Goal: Transaction & Acquisition: Purchase product/service

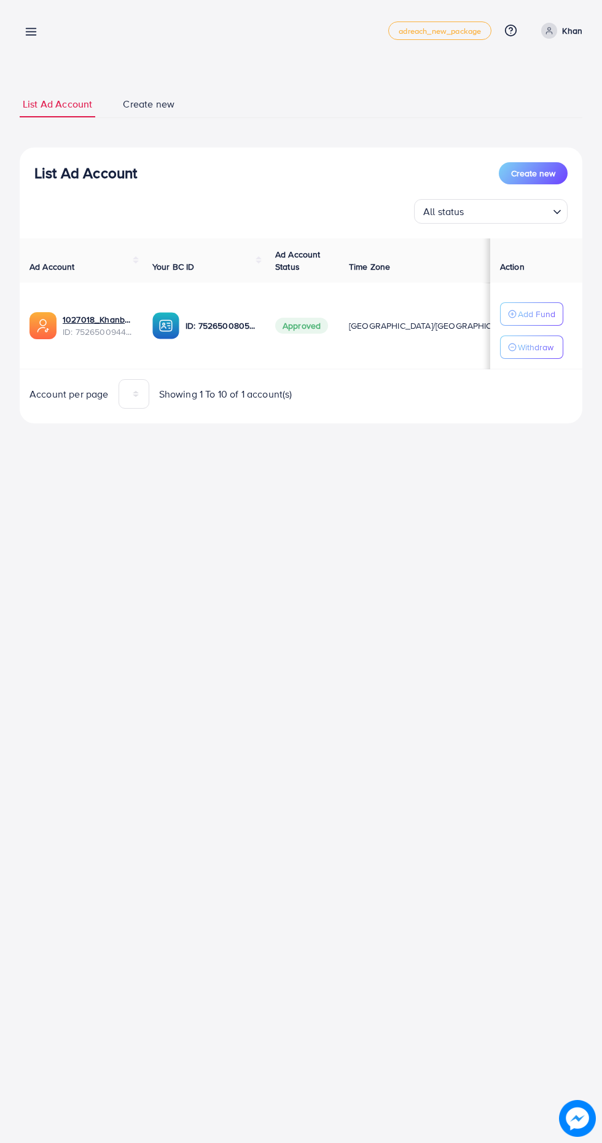
click at [576, 30] on p "Khan" at bounding box center [572, 30] width 20 height 15
click at [524, 103] on span "Log out" at bounding box center [508, 100] width 33 height 15
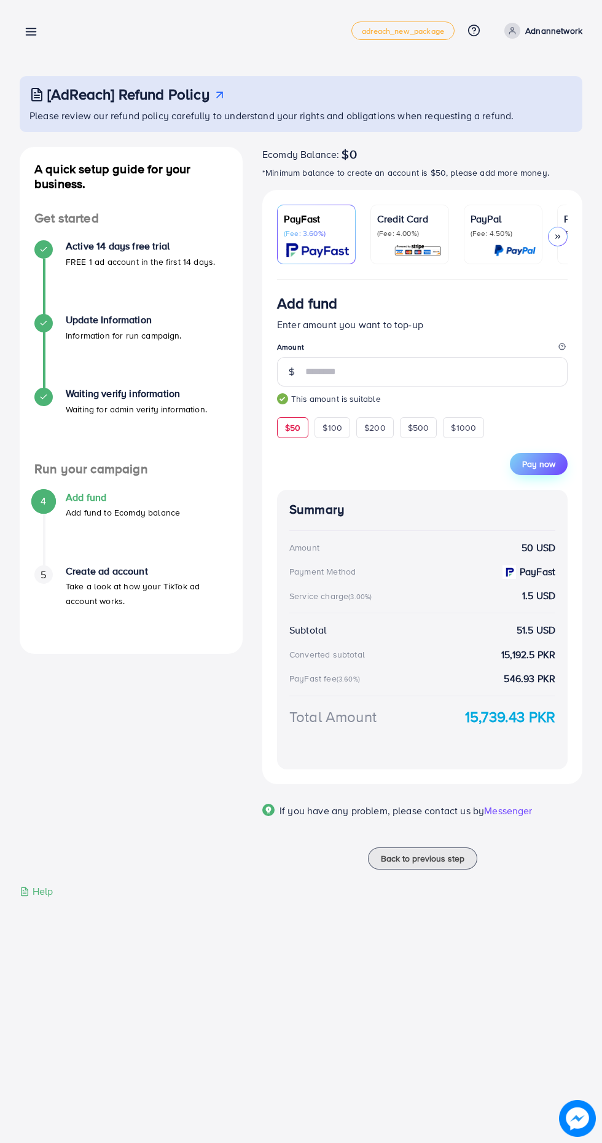
click at [544, 470] on span "Pay now" at bounding box center [538, 464] width 33 height 12
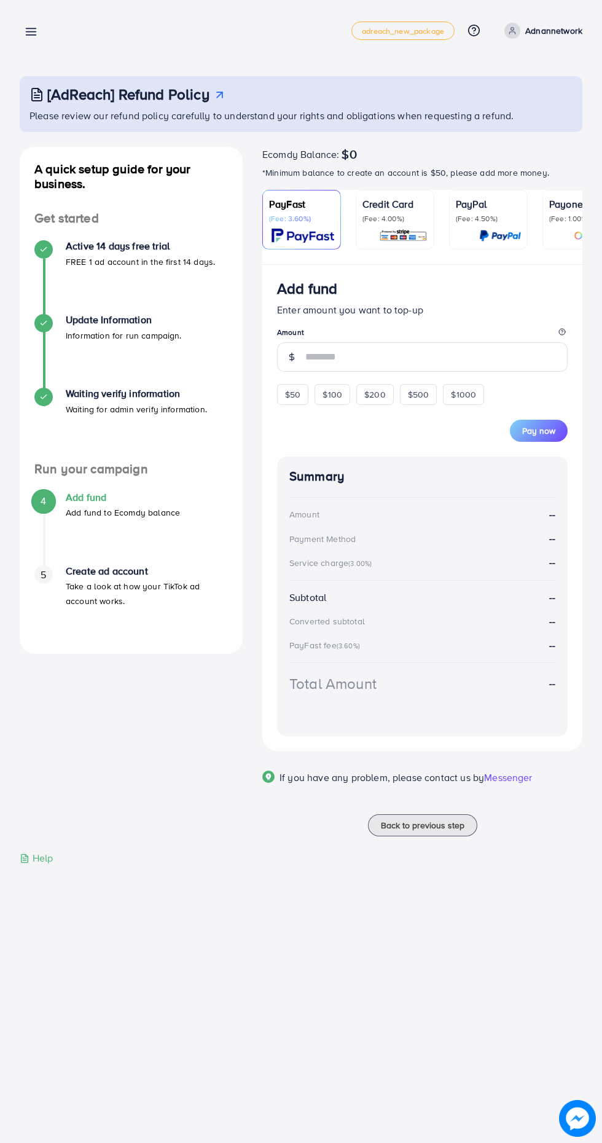
click at [145, 945] on div "Add fund adreach_new_package Help Center Contact Support Plans and Pricing Term…" at bounding box center [301, 571] width 602 height 1143
click at [277, 398] on div "$50" at bounding box center [292, 394] width 31 height 21
type input "**"
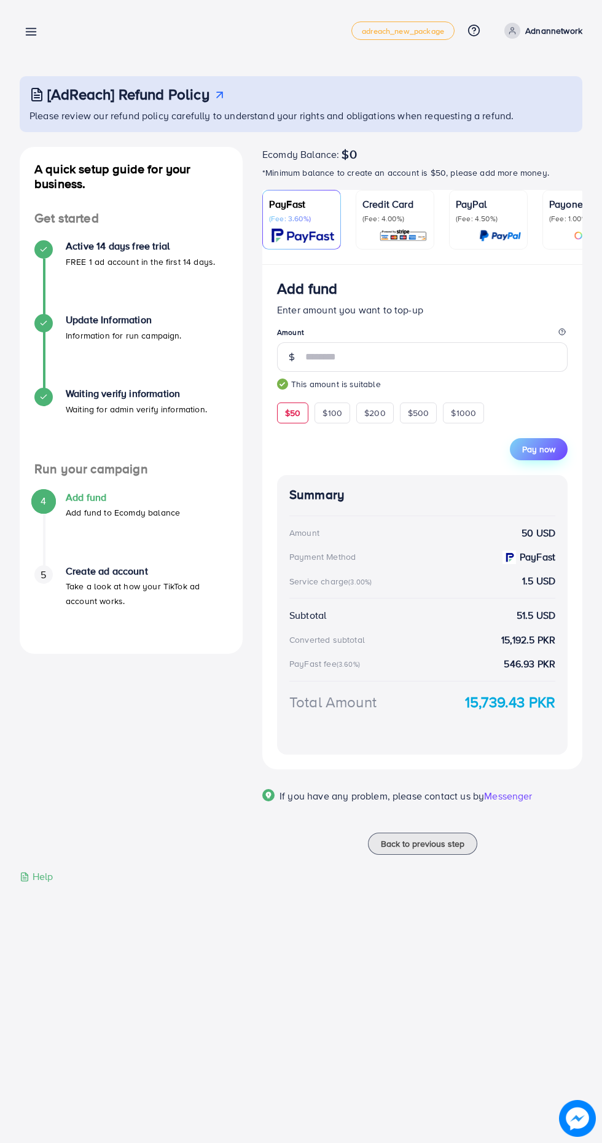
click at [543, 454] on span "Pay now" at bounding box center [538, 449] width 33 height 12
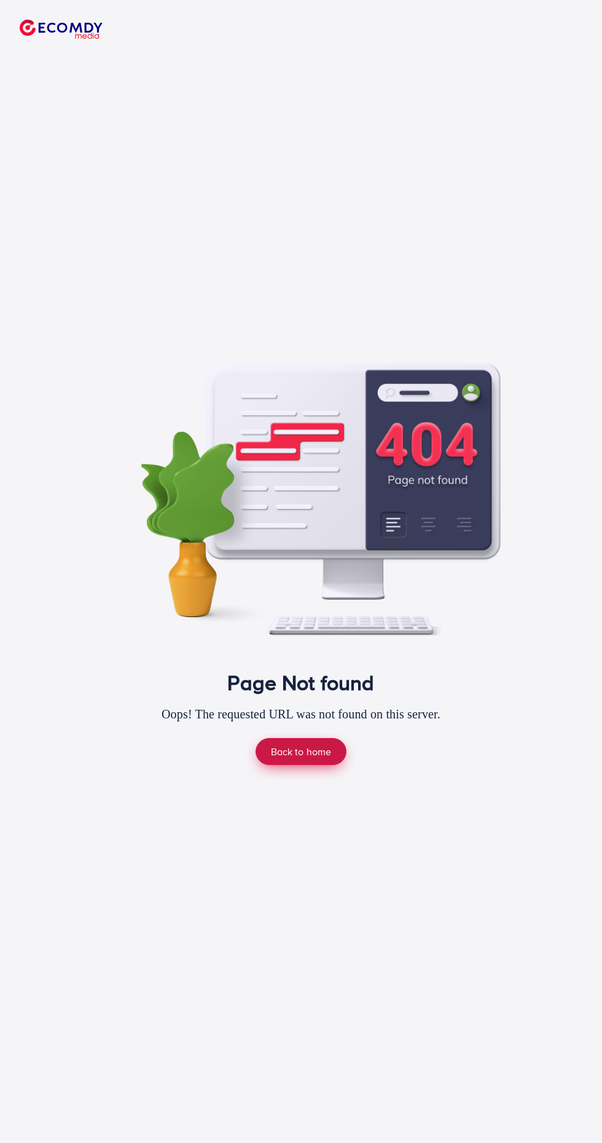
click at [299, 765] on link "Back to home" at bounding box center [302, 751] width 92 height 26
click at [305, 765] on link "Back to home" at bounding box center [302, 751] width 92 height 26
click at [312, 765] on link "Back to home" at bounding box center [302, 751] width 92 height 26
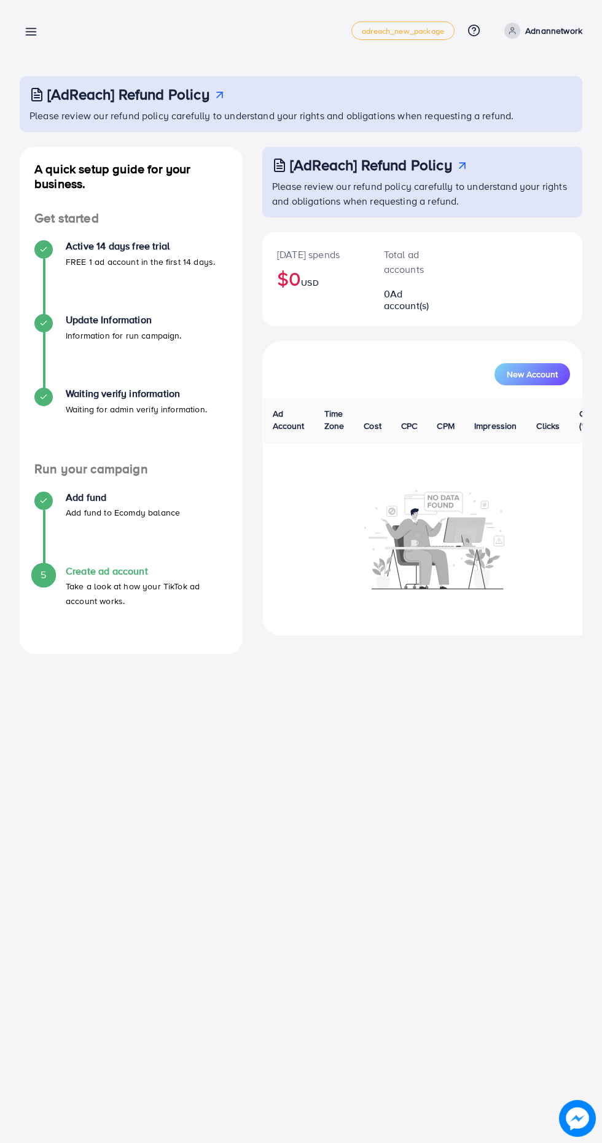
click at [23, 30] on link at bounding box center [29, 30] width 18 height 15
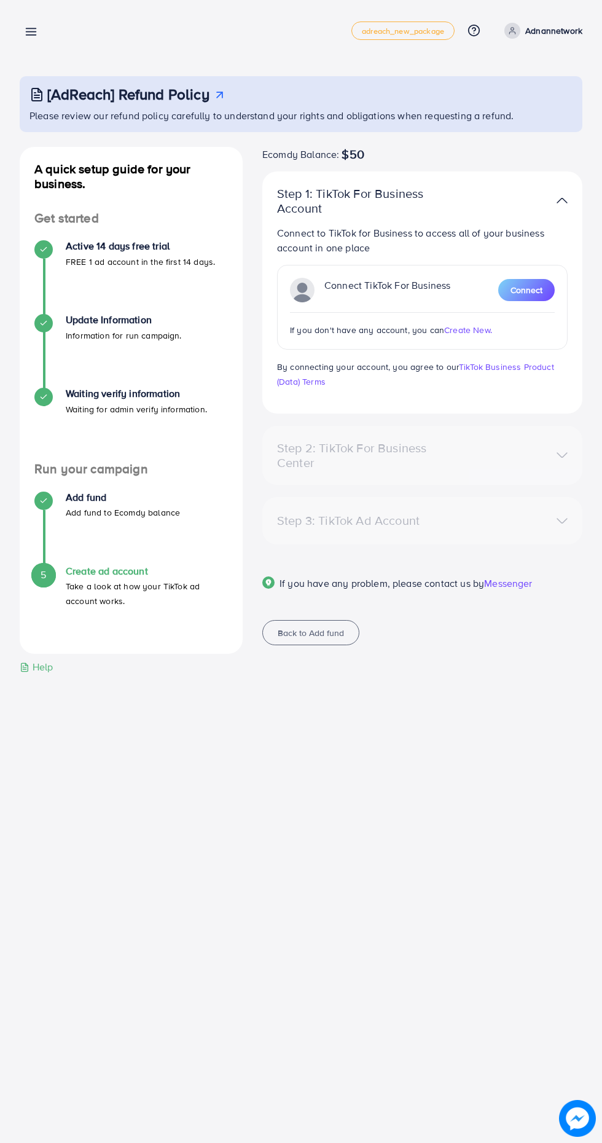
click at [31, 35] on line at bounding box center [31, 35] width 10 height 0
